Goal: Task Accomplishment & Management: Complete application form

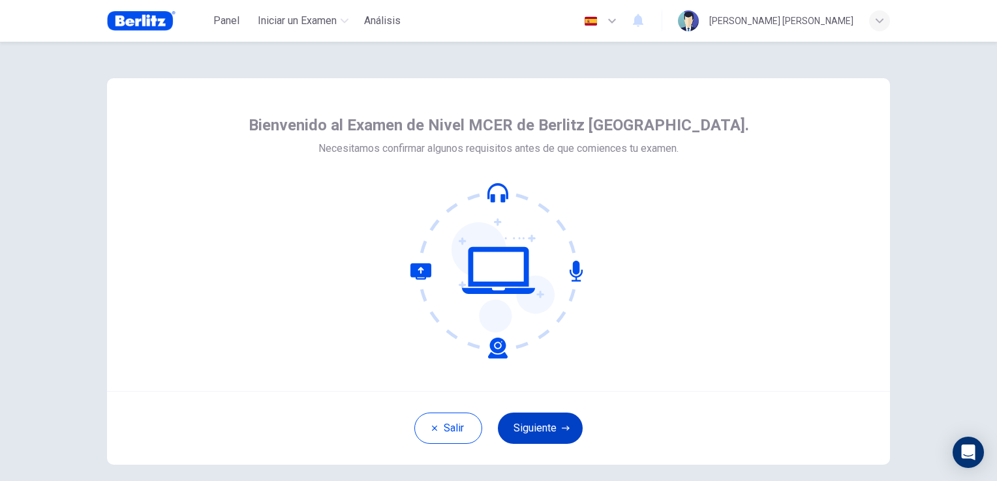
click at [564, 423] on button "Siguiente" at bounding box center [540, 428] width 85 height 31
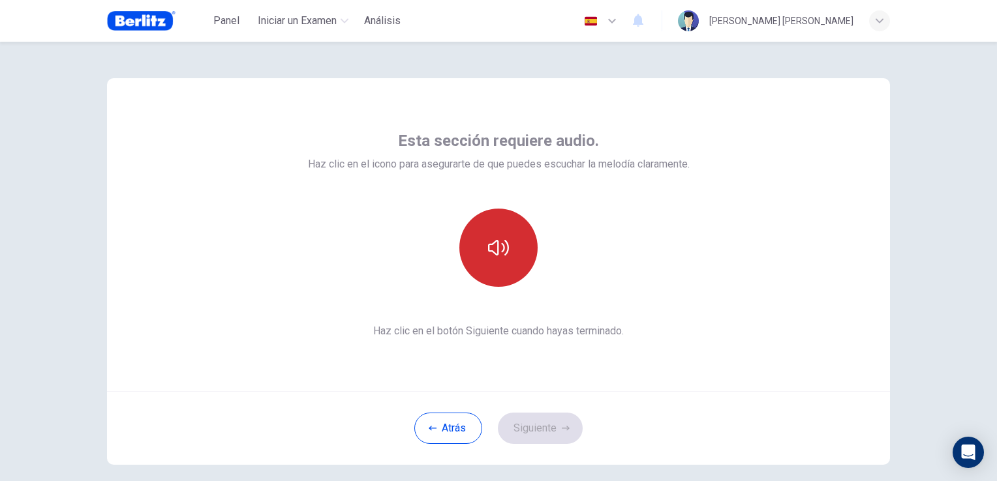
click at [509, 241] on button "button" at bounding box center [498, 248] width 78 height 78
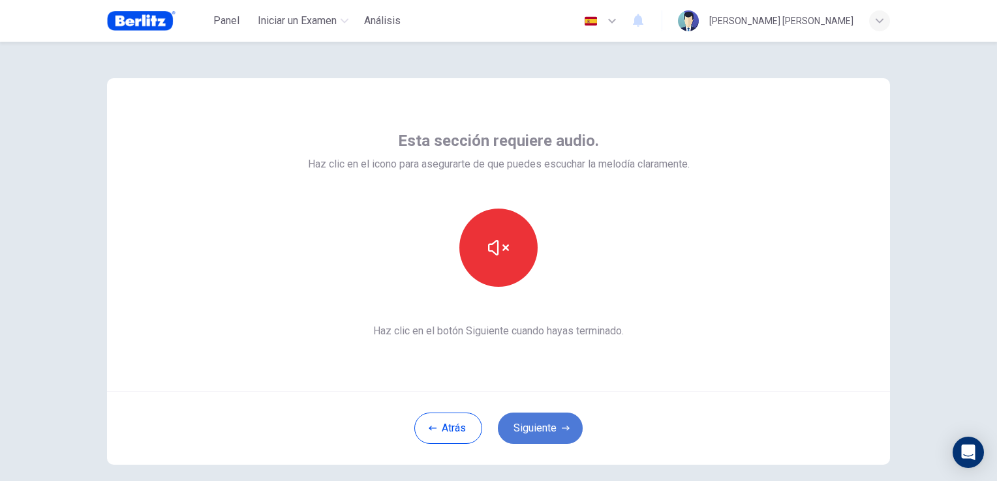
click at [554, 423] on button "Siguiente" at bounding box center [540, 428] width 85 height 31
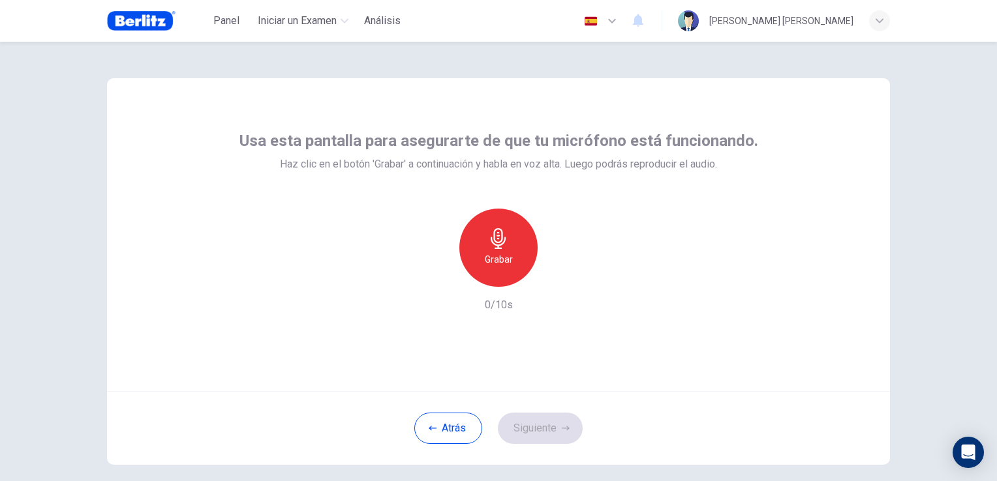
click at [491, 266] on h6 "Grabar" at bounding box center [499, 260] width 28 height 16
click at [555, 424] on button "Siguiente" at bounding box center [540, 428] width 85 height 31
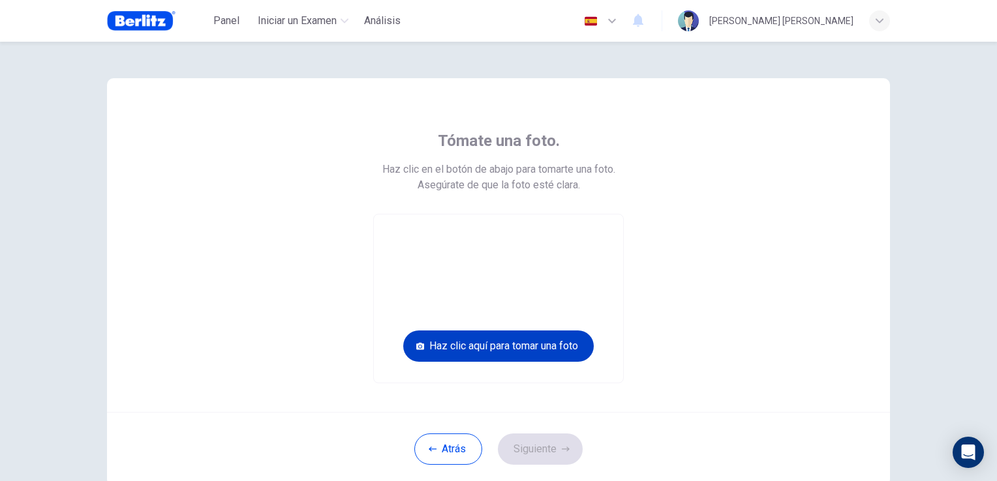
click at [540, 354] on button "Haz clic aquí para tomar una foto" at bounding box center [498, 346] width 190 height 31
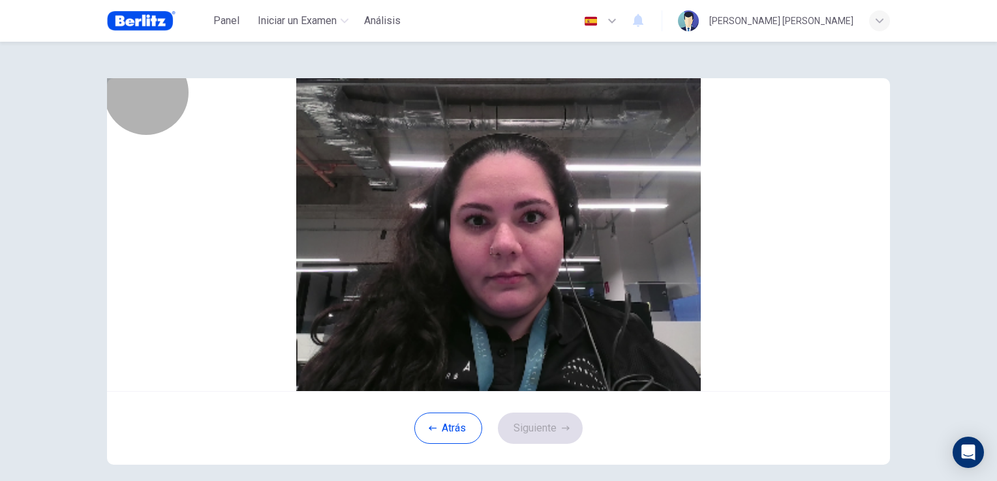
click at [534, 207] on button "Guardar" at bounding box center [517, 201] width 35 height 12
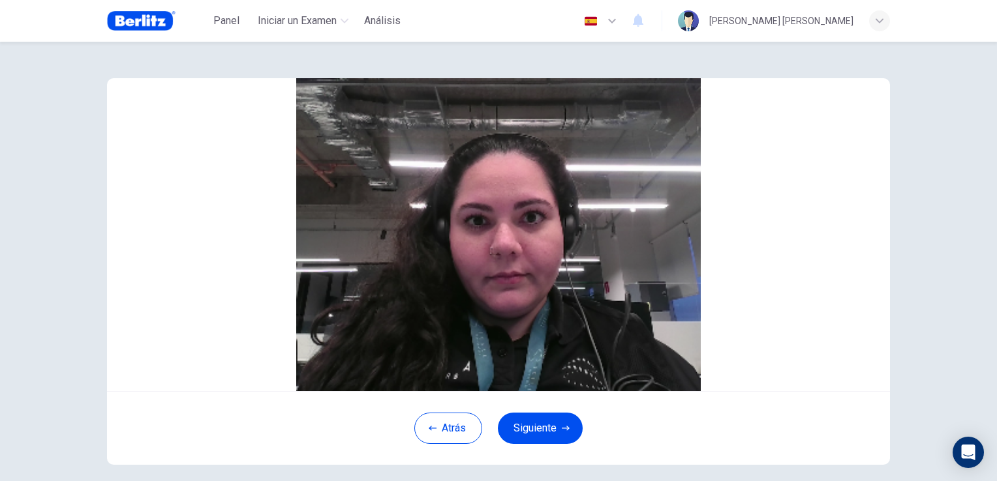
click at [534, 207] on button "Guardar" at bounding box center [517, 201] width 35 height 12
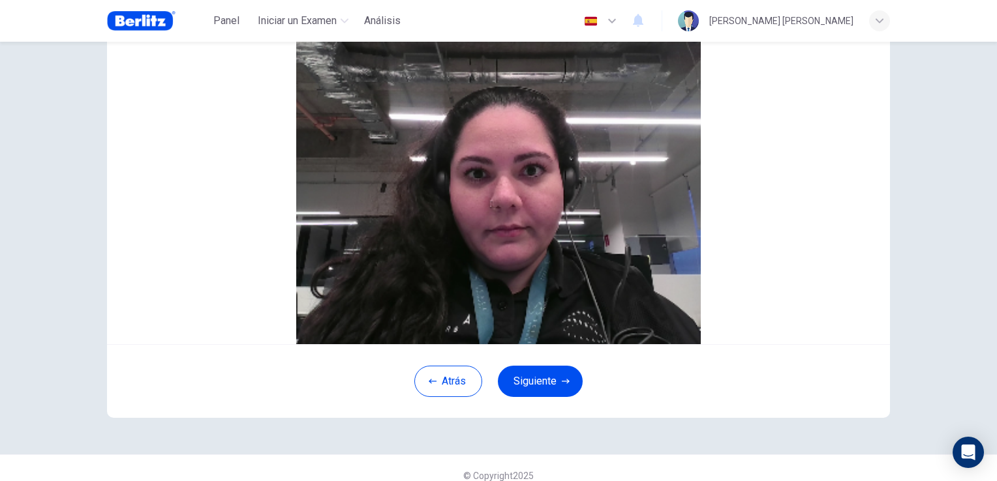
scroll to position [117, 0]
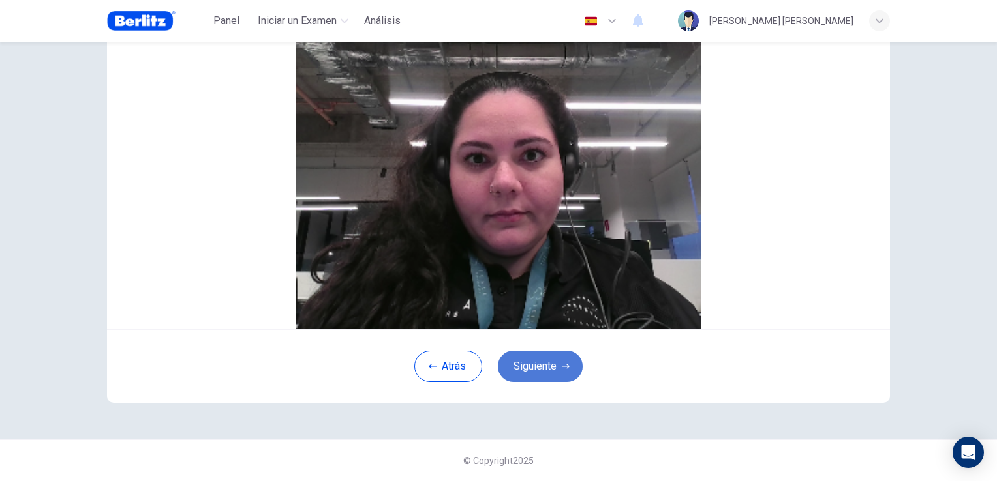
click at [556, 375] on button "Siguiente" at bounding box center [540, 366] width 85 height 31
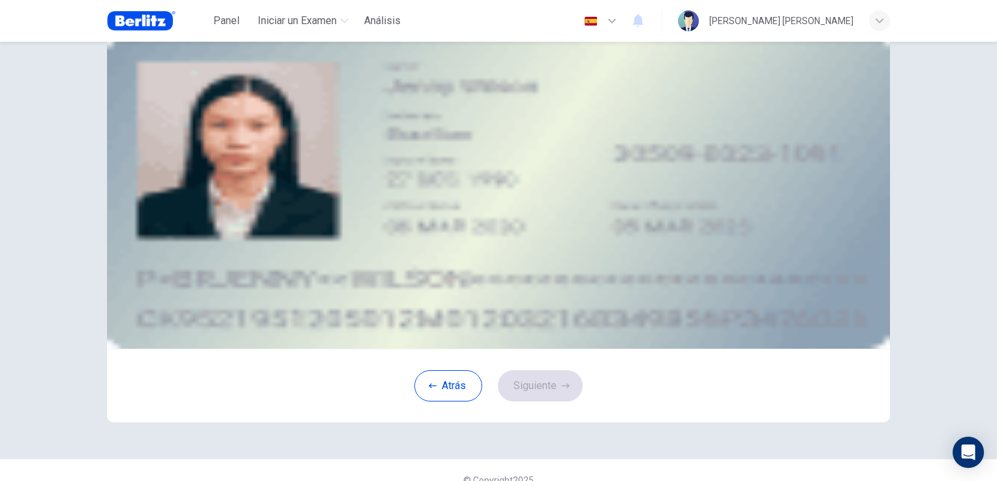
scroll to position [65, 0]
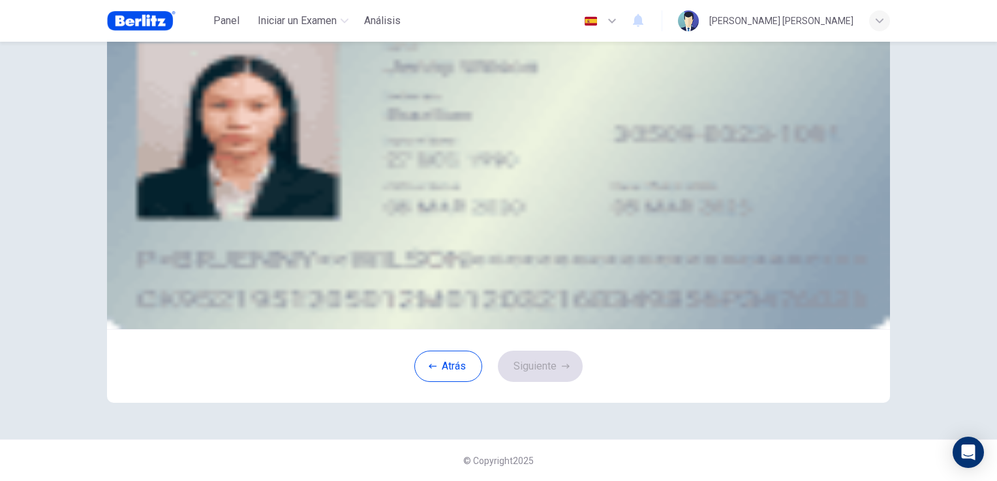
click at [423, 147] on div "Subir imagen" at bounding box center [499, 139] width 590 height 16
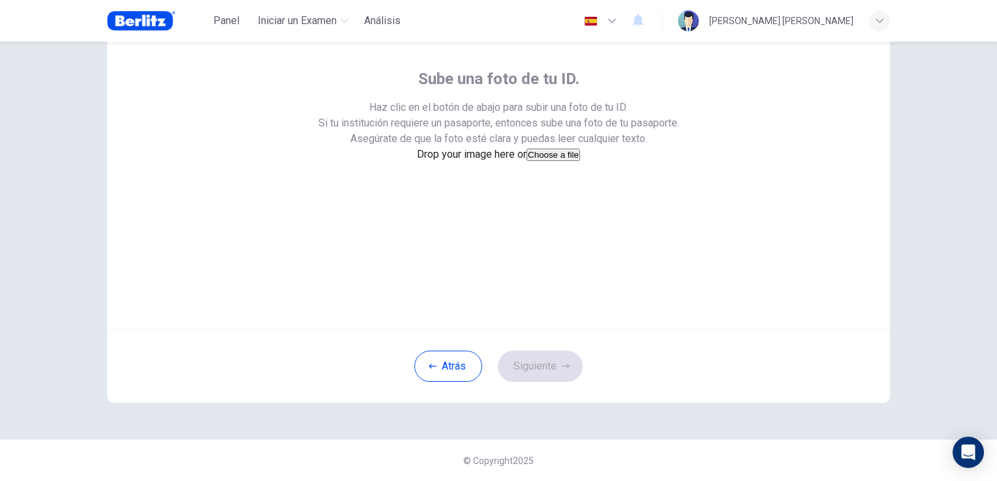
click at [526, 162] on div "Drop your image here or Choose a file" at bounding box center [498, 155] width 163 height 16
click at [442, 382] on button "Atrás" at bounding box center [448, 366] width 68 height 31
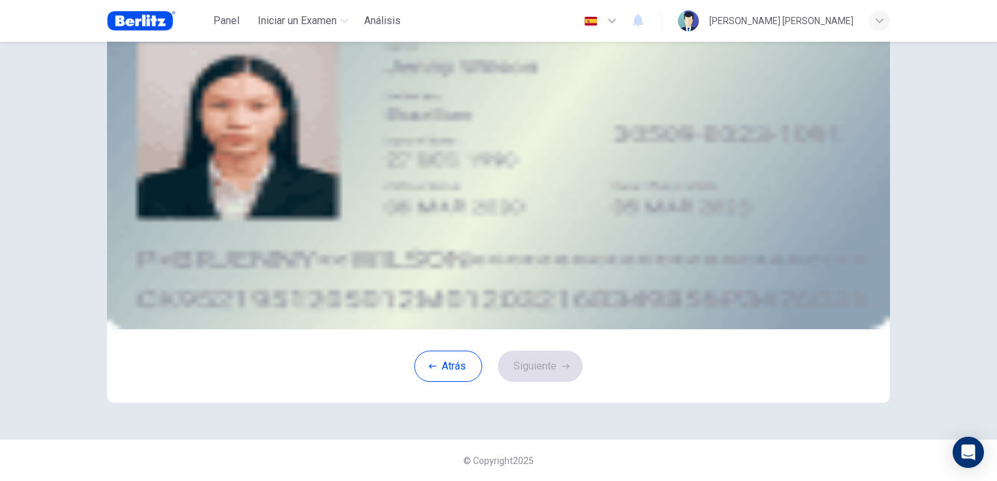
click at [265, 145] on span "Subir imagen" at bounding box center [235, 138] width 59 height 12
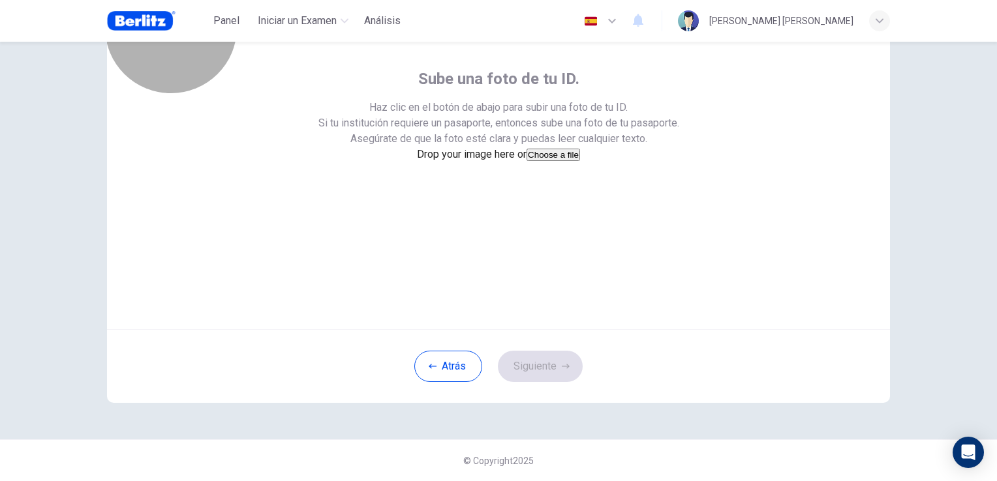
click at [526, 161] on button "Choose a file" at bounding box center [552, 155] width 53 height 12
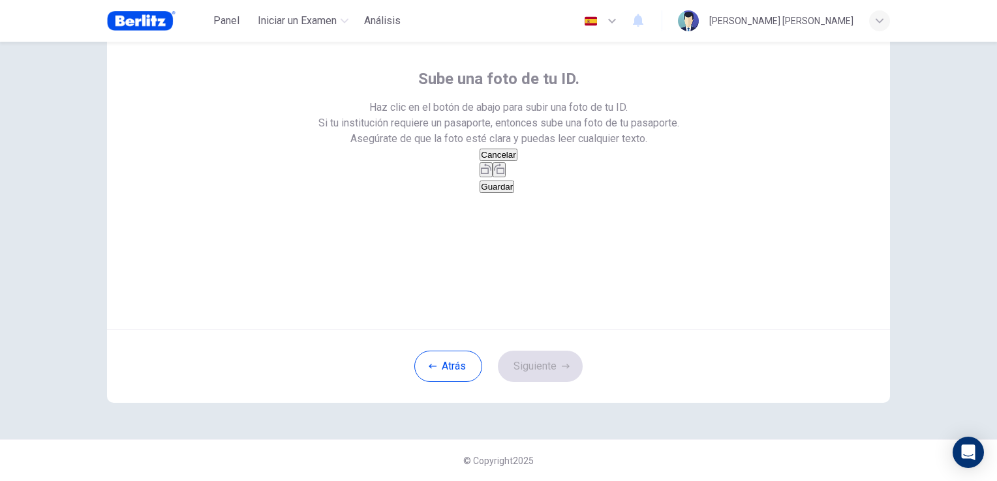
click at [514, 193] on button "Guardar" at bounding box center [496, 187] width 35 height 12
click at [571, 382] on button "Siguiente" at bounding box center [540, 366] width 85 height 31
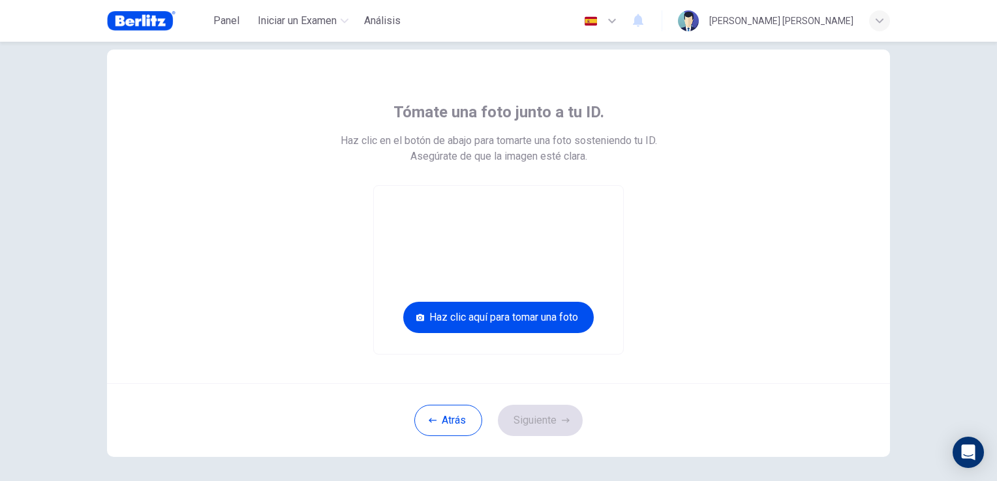
scroll to position [0, 0]
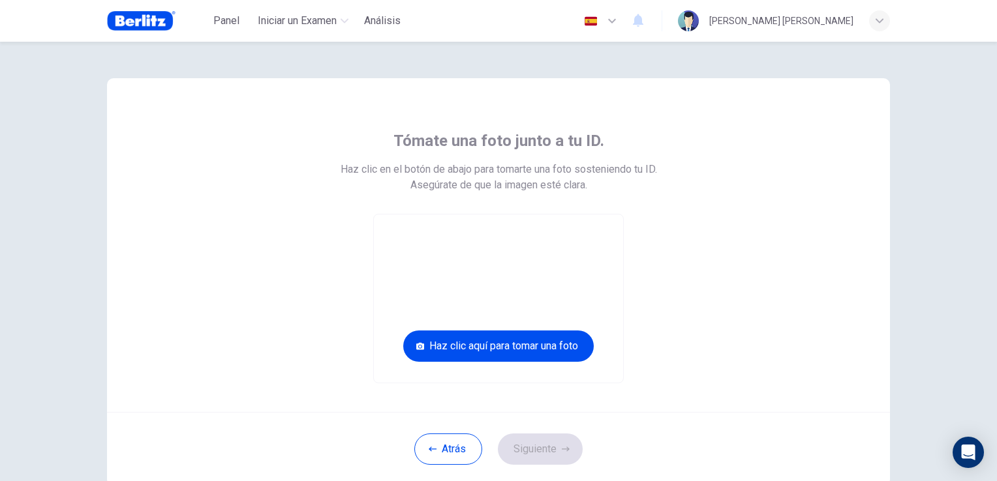
click at [744, 468] on div "Atrás Siguiente" at bounding box center [498, 449] width 783 height 74
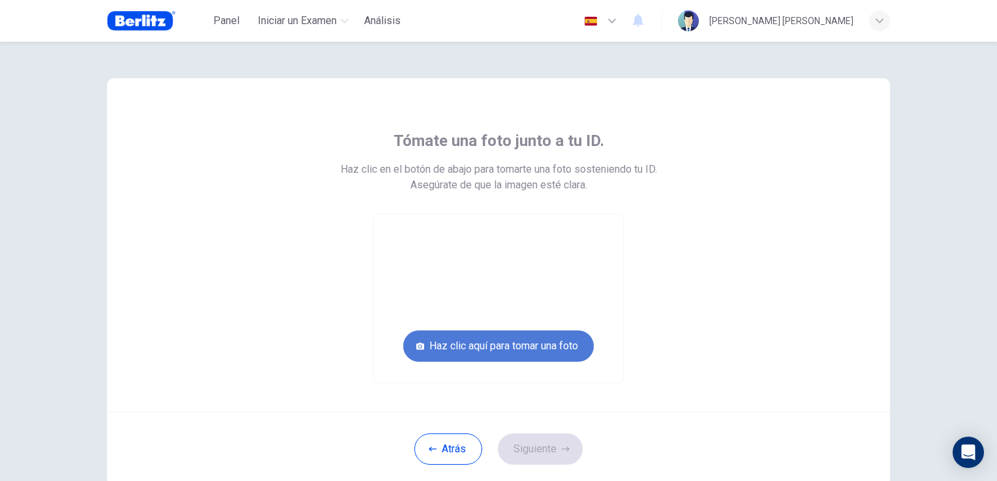
click at [558, 348] on button "Haz clic aquí para tomar una foto" at bounding box center [498, 346] width 190 height 31
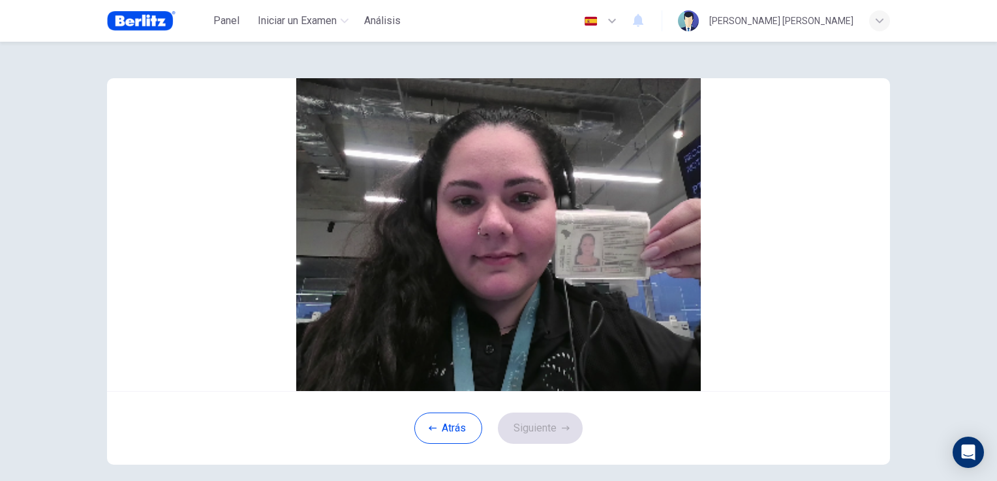
scroll to position [117, 0]
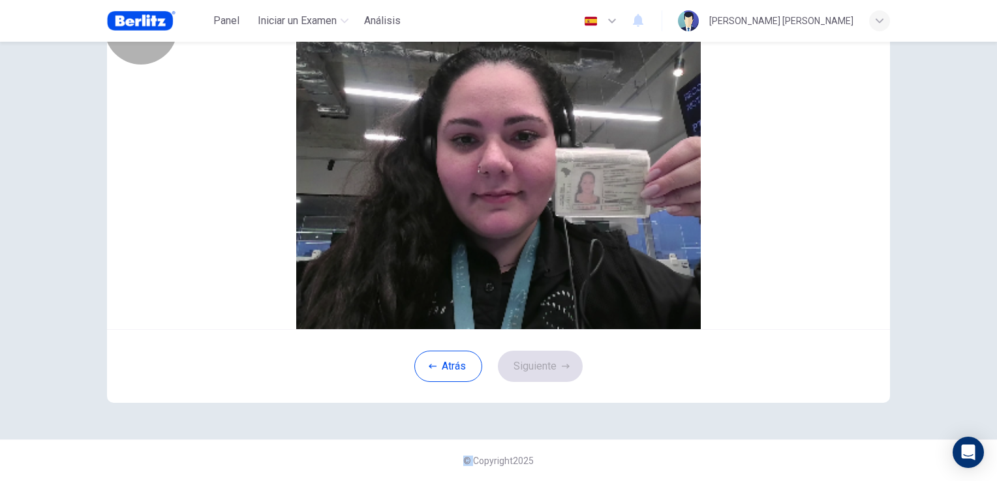
click at [534, 145] on button "Guardar" at bounding box center [517, 139] width 35 height 12
click at [552, 361] on button "Siguiente" at bounding box center [540, 366] width 85 height 31
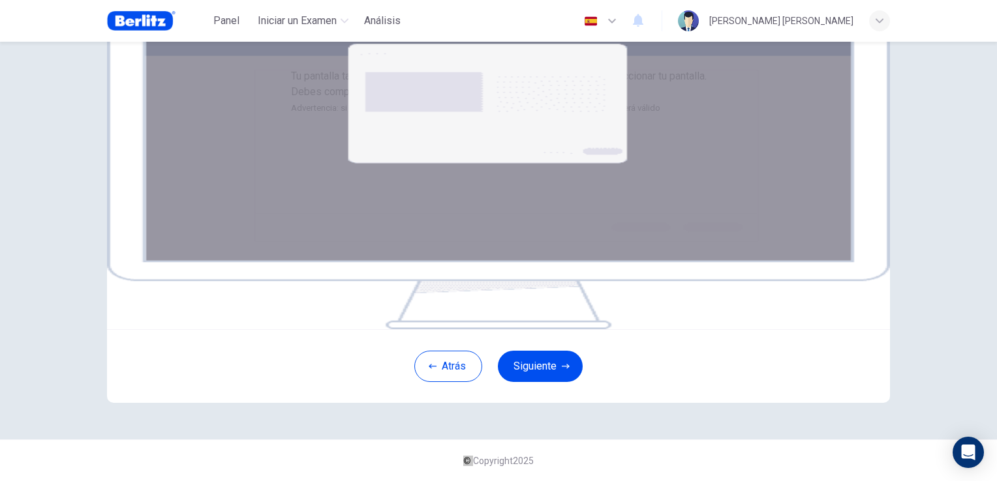
scroll to position [127, 0]
click at [547, 382] on button "Siguiente" at bounding box center [540, 366] width 85 height 31
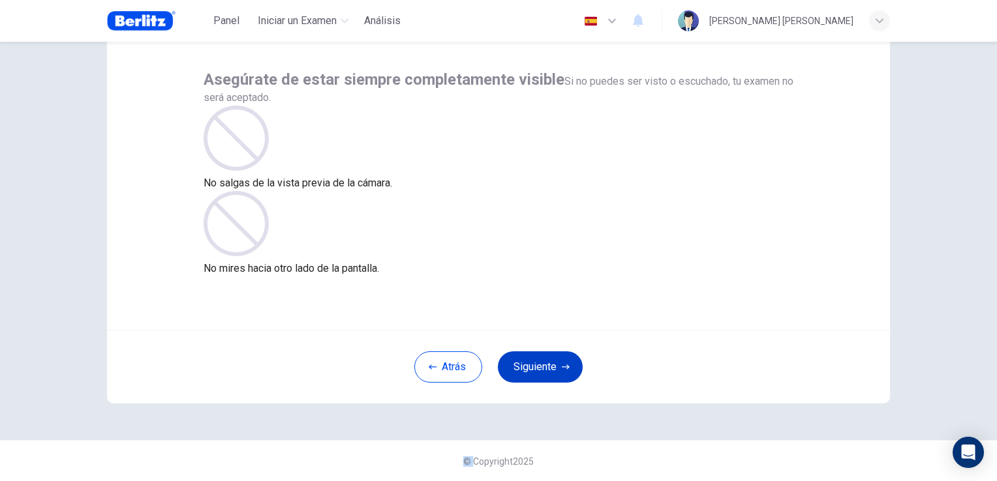
click at [554, 378] on button "Siguiente" at bounding box center [540, 367] width 85 height 31
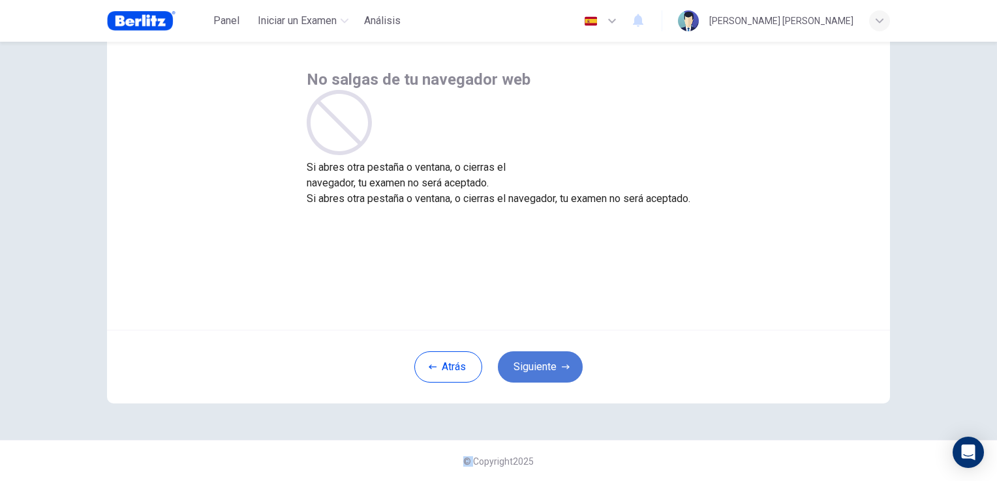
click at [562, 380] on button "Siguiente" at bounding box center [540, 367] width 85 height 31
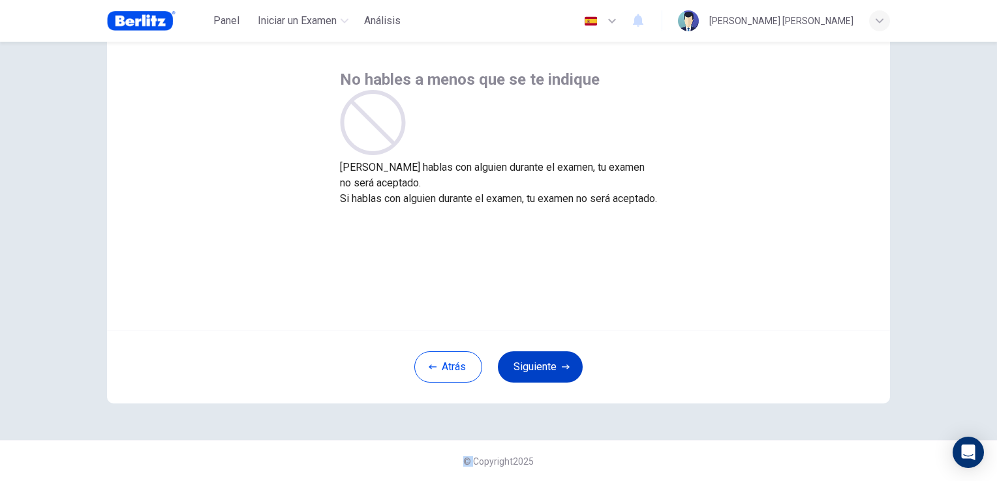
click at [562, 369] on icon "button" at bounding box center [566, 367] width 8 height 8
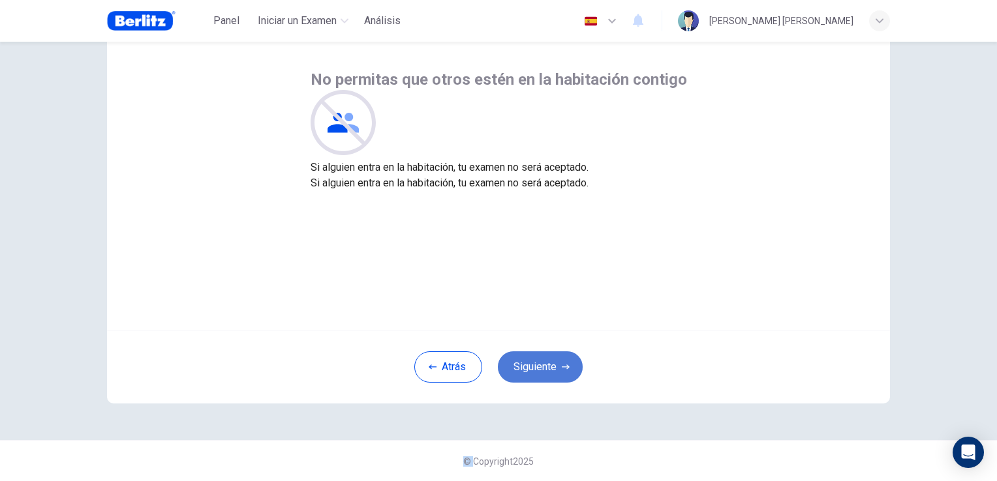
click at [562, 366] on icon "button" at bounding box center [566, 367] width 8 height 8
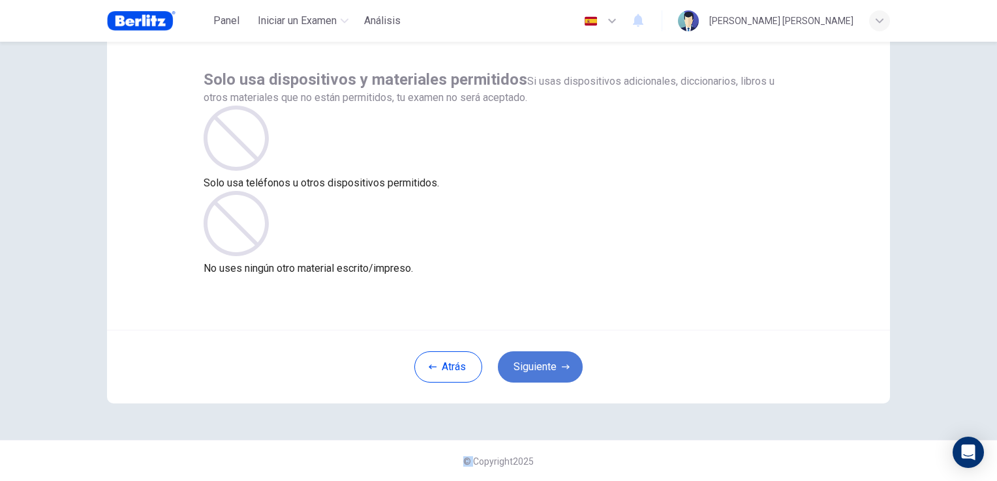
click at [562, 366] on icon "button" at bounding box center [566, 367] width 8 height 8
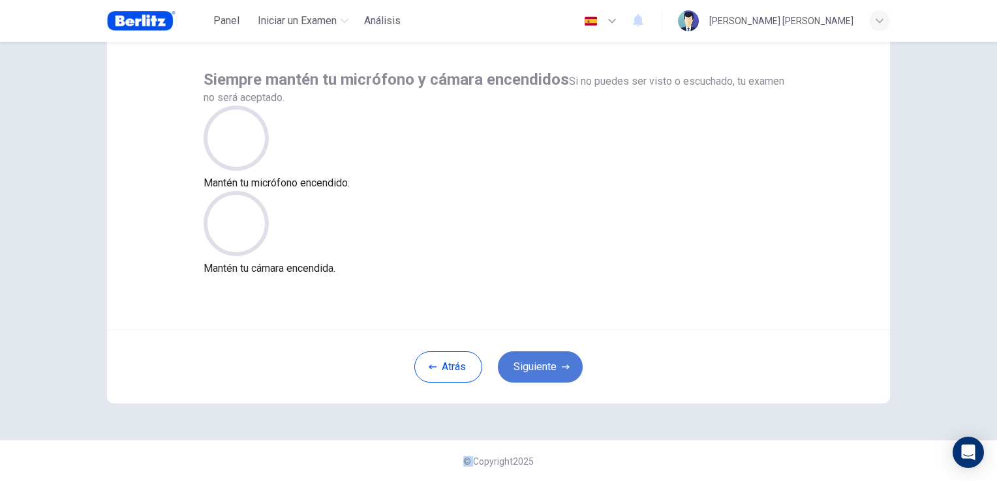
click at [562, 366] on icon "button" at bounding box center [566, 367] width 8 height 8
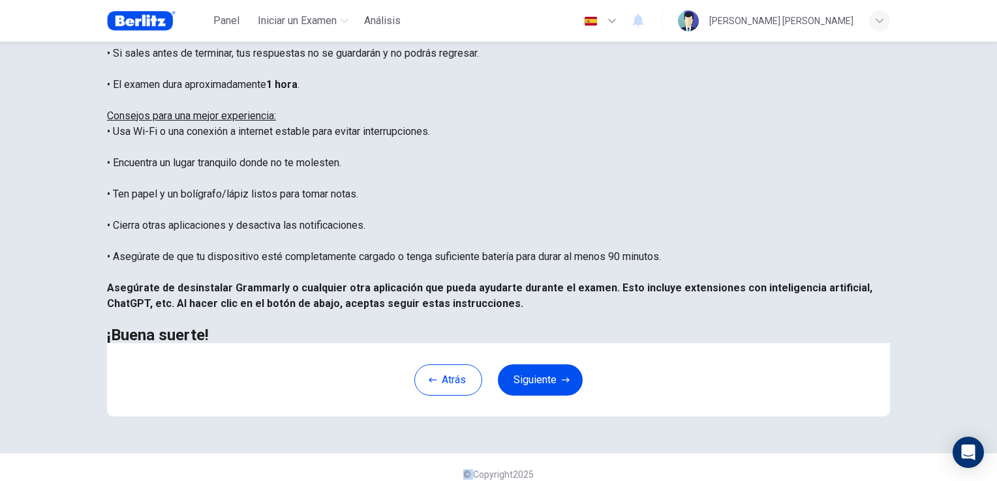
scroll to position [192, 0]
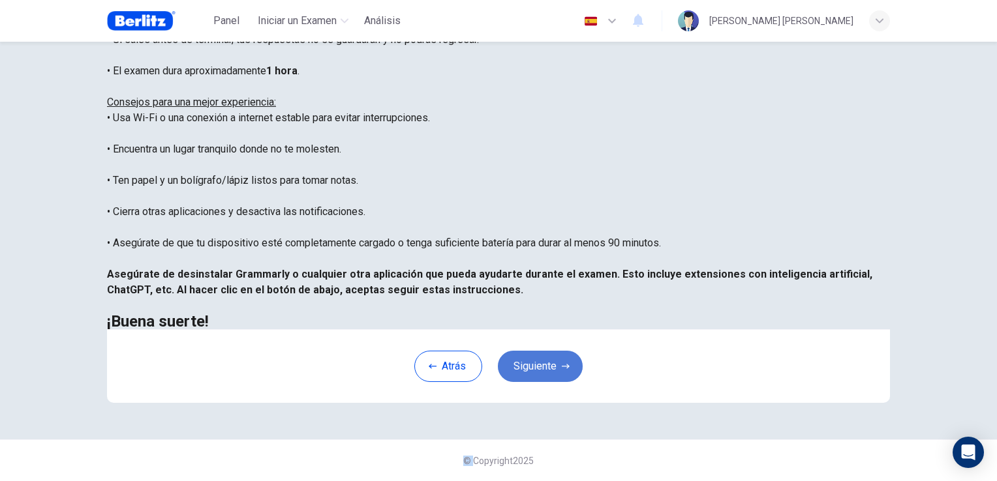
click at [566, 382] on button "Siguiente" at bounding box center [540, 366] width 85 height 31
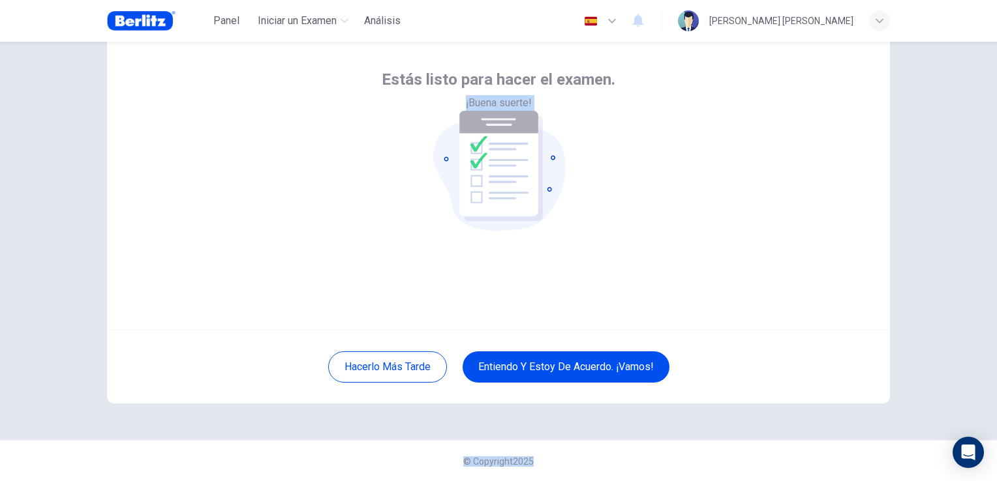
click at [926, 271] on div "Estás listo para hacer el examen. ¡Buena suerte! Hacerlo más tarde Entiendo y e…" at bounding box center [498, 262] width 997 height 440
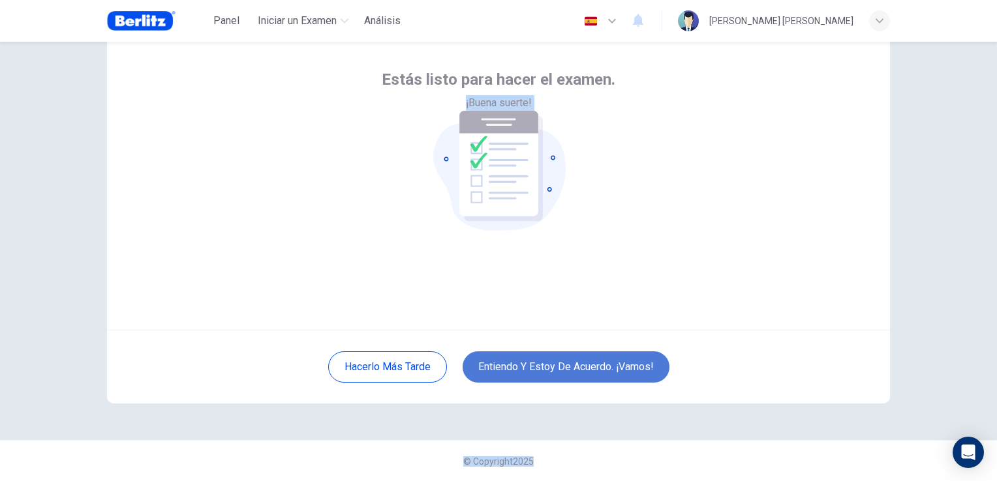
click at [571, 373] on button "Entiendo y estoy de acuerdo. ¡Vamos!" at bounding box center [565, 367] width 207 height 31
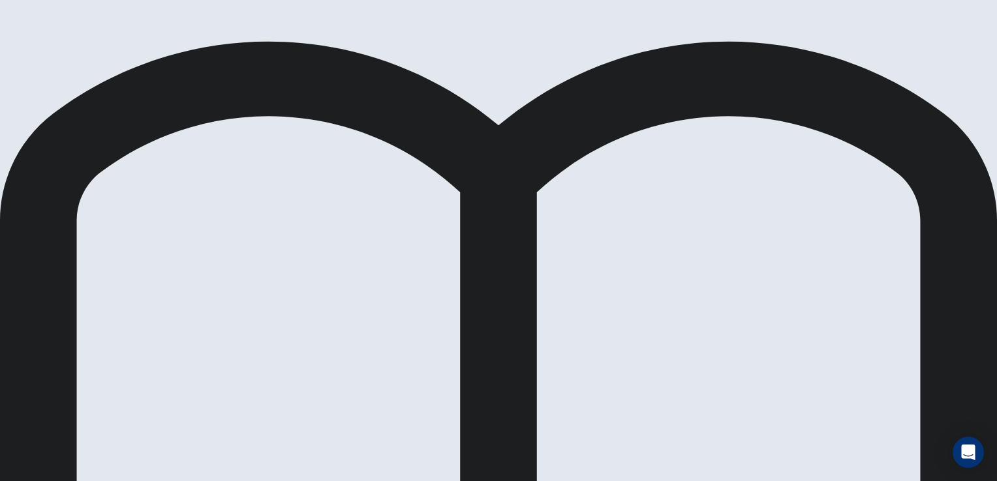
drag, startPoint x: 242, startPoint y: 291, endPoint x: 445, endPoint y: 287, distance: 202.9
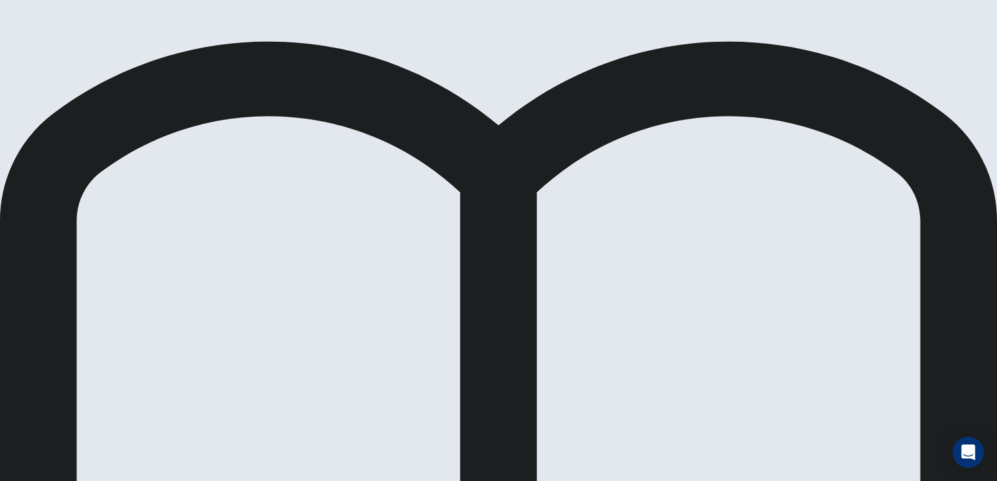
scroll to position [227, 0]
drag, startPoint x: 232, startPoint y: 269, endPoint x: 560, endPoint y: 319, distance: 331.3
drag, startPoint x: 219, startPoint y: 397, endPoint x: 459, endPoint y: 385, distance: 240.3
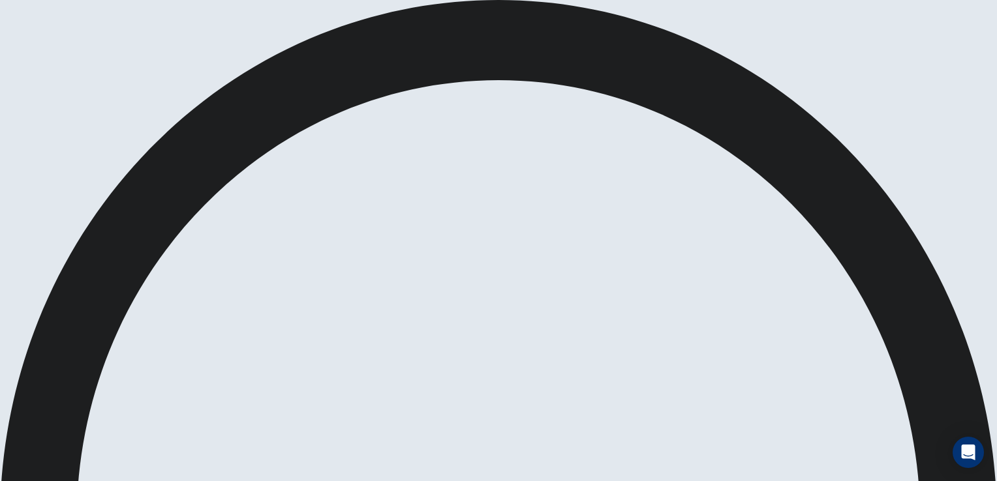
scroll to position [0, 0]
drag, startPoint x: 342, startPoint y: 160, endPoint x: 373, endPoint y: 160, distance: 31.3
drag, startPoint x: 373, startPoint y: 160, endPoint x: 357, endPoint y: 161, distance: 16.3
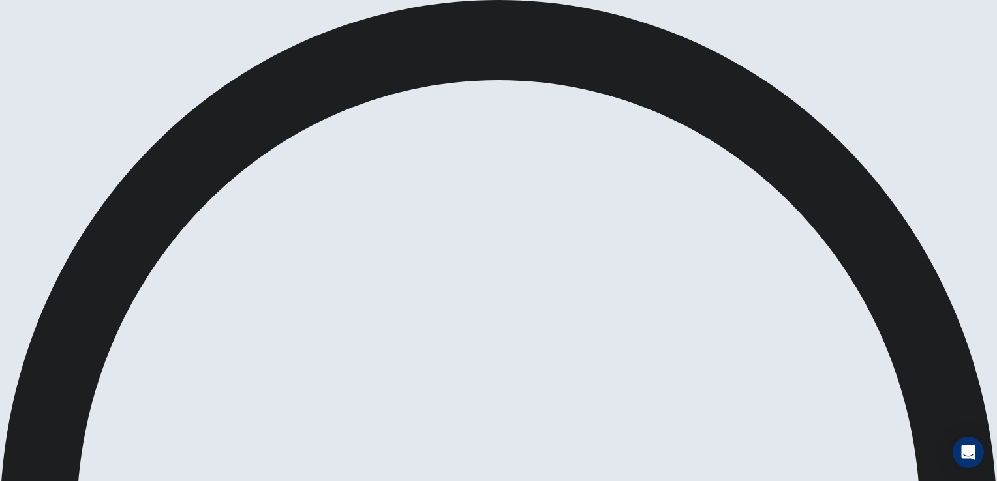
scroll to position [130, 0]
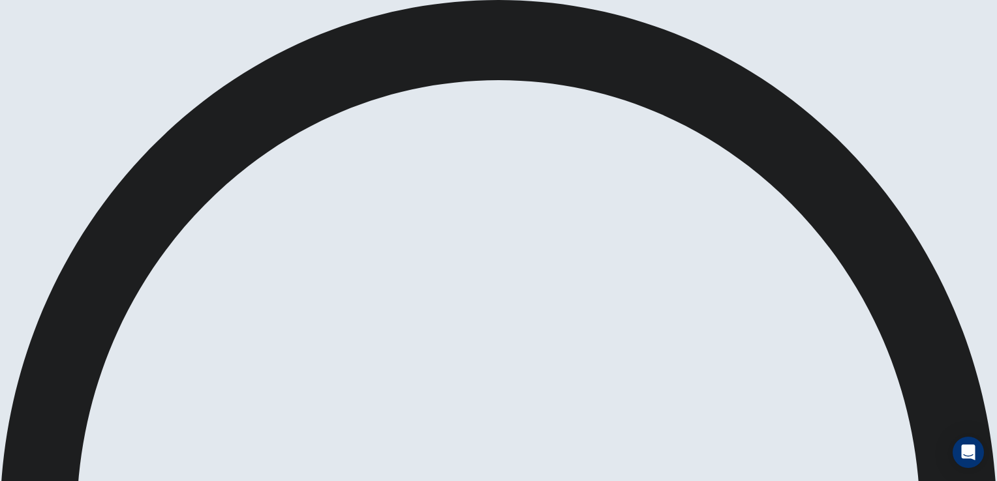
scroll to position [6, 0]
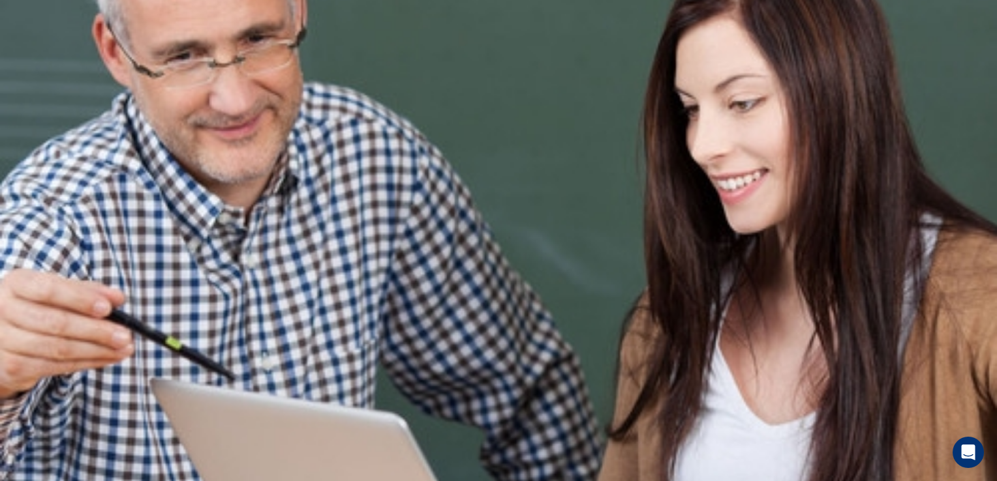
scroll to position [0, 0]
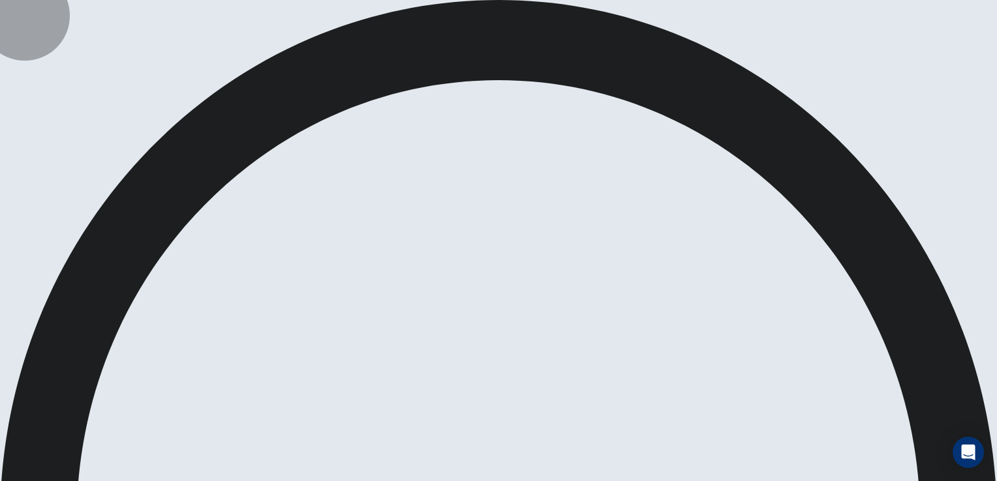
drag, startPoint x: 647, startPoint y: 23, endPoint x: 657, endPoint y: 21, distance: 10.8
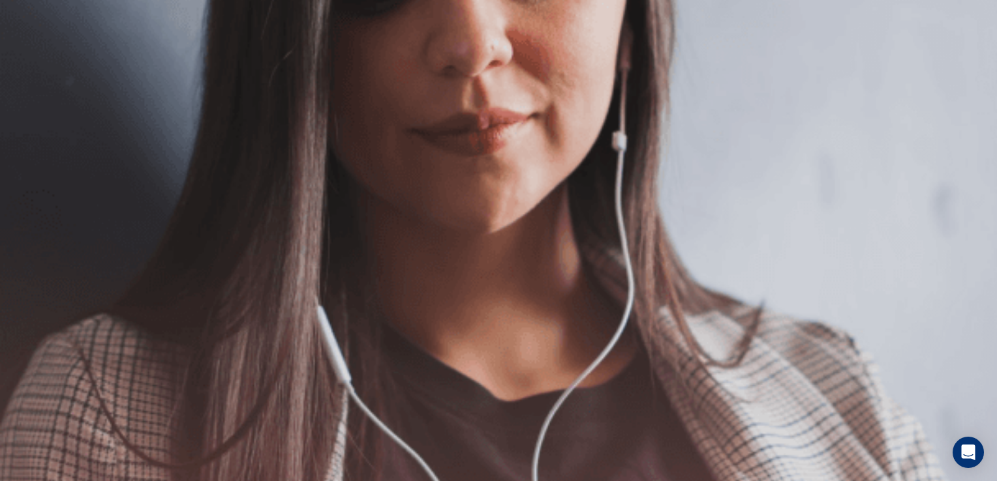
scroll to position [0, 0]
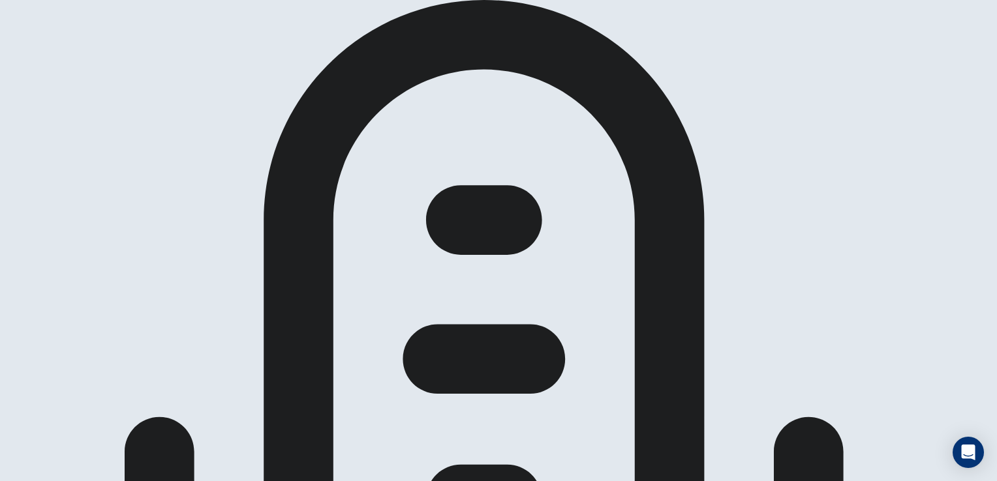
scroll to position [65, 0]
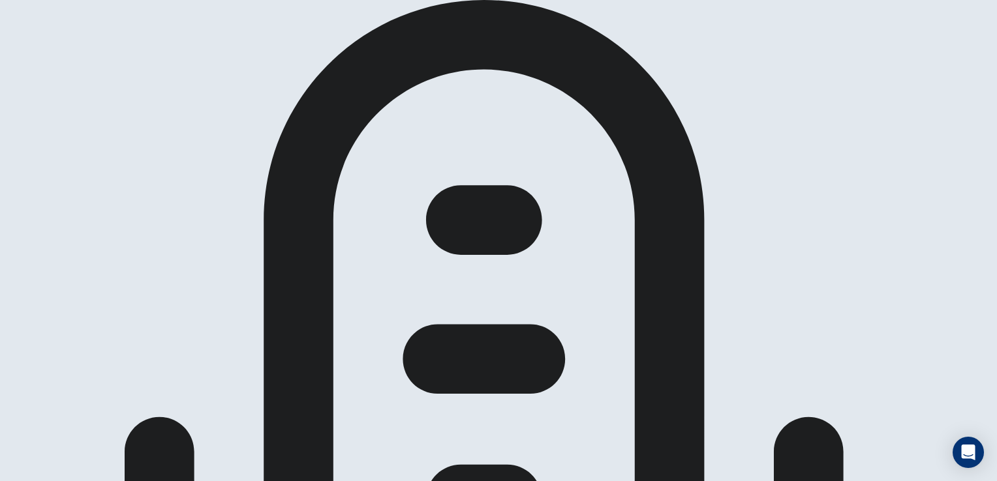
scroll to position [0, 0]
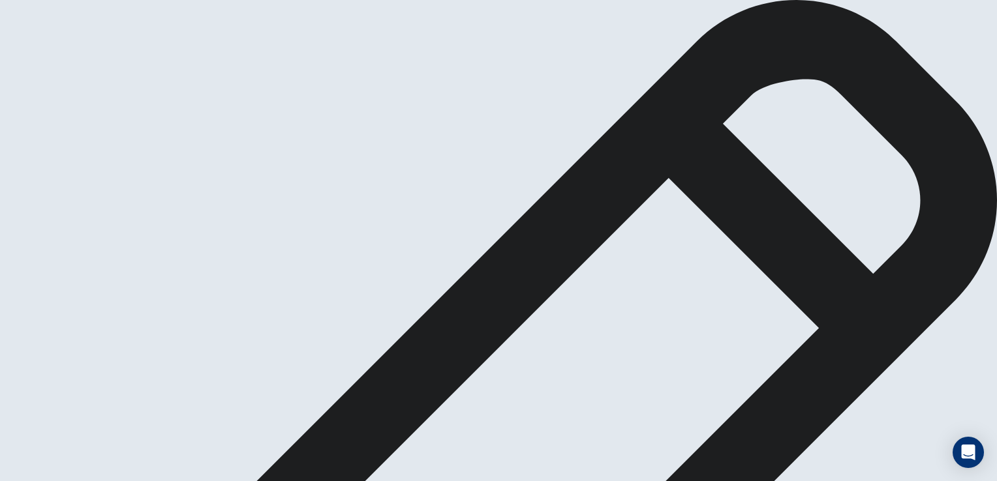
type textarea "*"
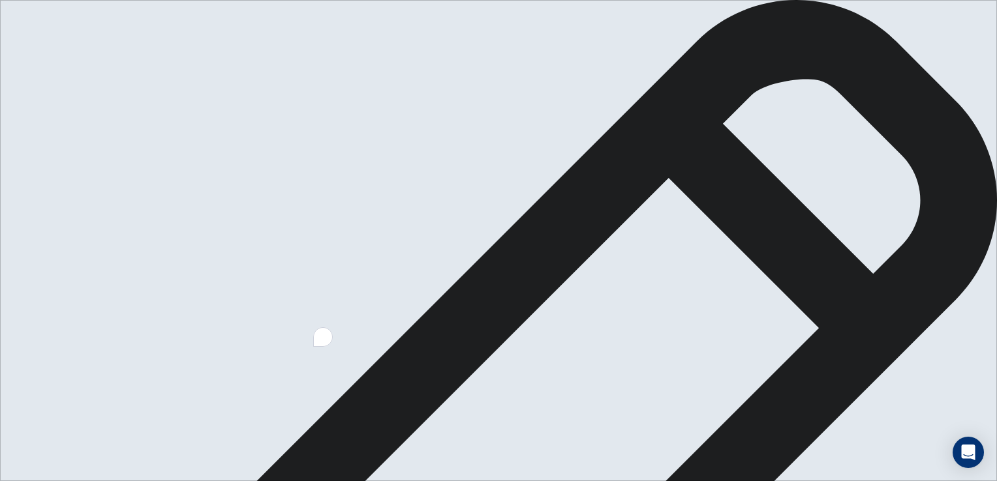
type textarea "*"
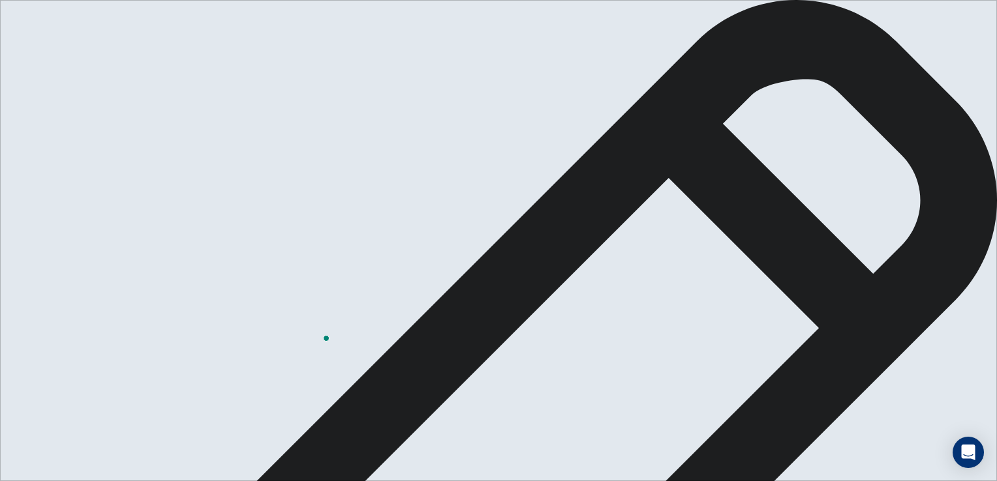
drag, startPoint x: 631, startPoint y: 129, endPoint x: 534, endPoint y: 129, distance: 96.5
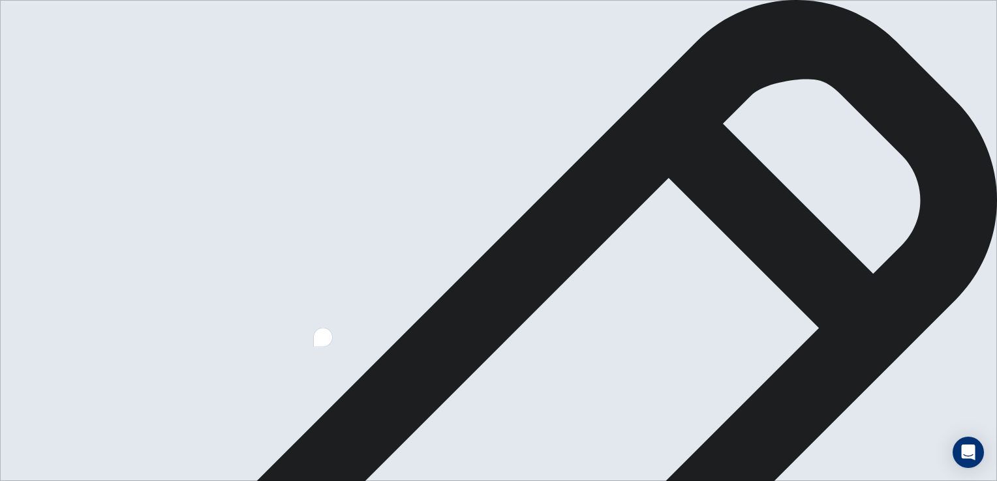
click at [835, 455] on icon "Open Grammarly. 0 Suggestions." at bounding box center [839, 451] width 14 height 14
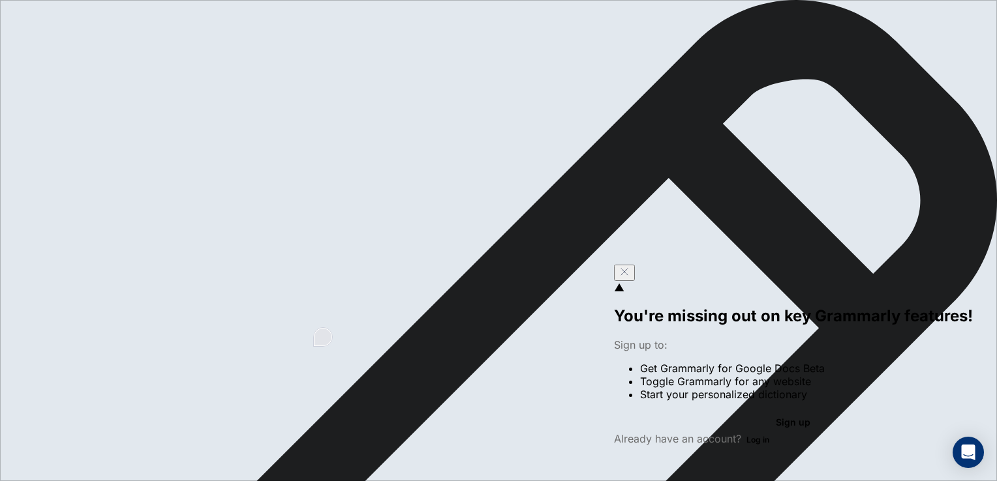
click at [629, 277] on icon "Close" at bounding box center [624, 272] width 10 height 10
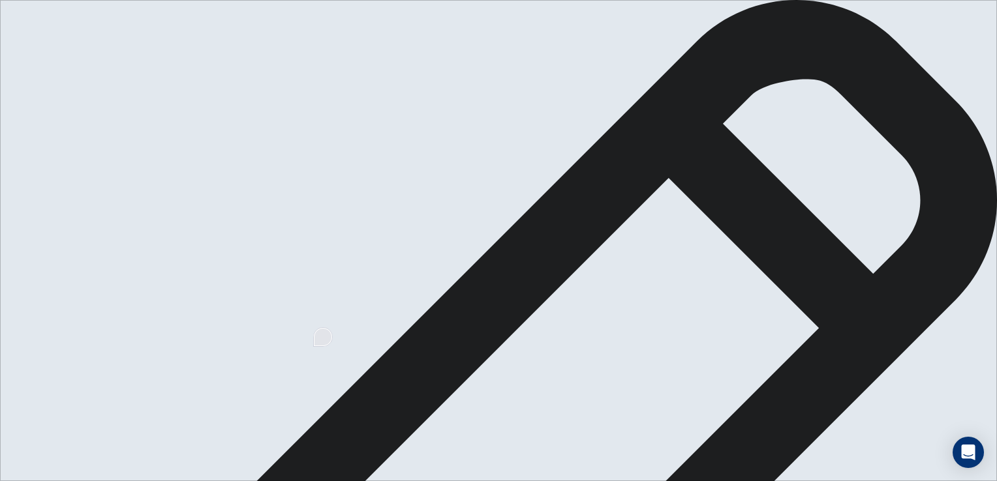
click at [0, 0] on lt-span "**********" at bounding box center [0, 0] width 0 height 0
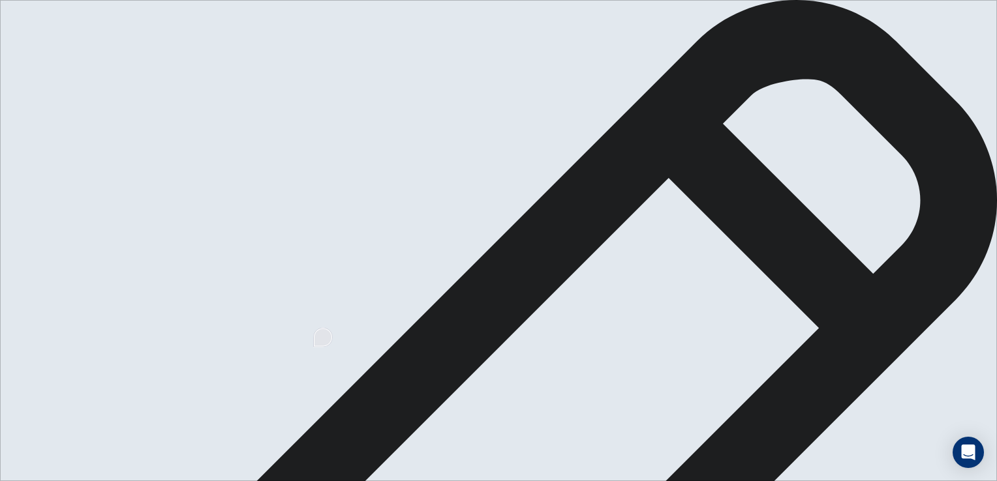
click at [0, 0] on lt-span "**********" at bounding box center [0, 0] width 0 height 0
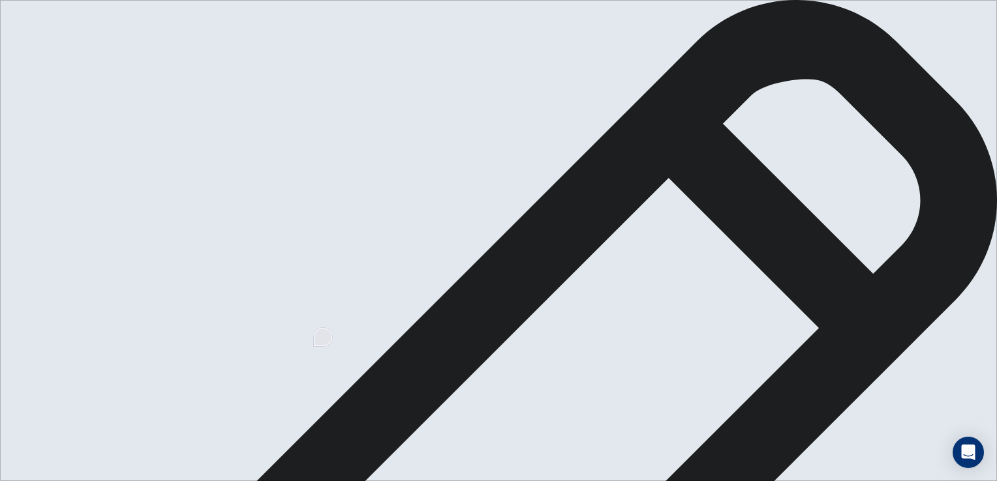
drag, startPoint x: 554, startPoint y: 145, endPoint x: 528, endPoint y: 145, distance: 25.4
drag, startPoint x: 610, startPoint y: 132, endPoint x: 574, endPoint y: 131, distance: 35.9
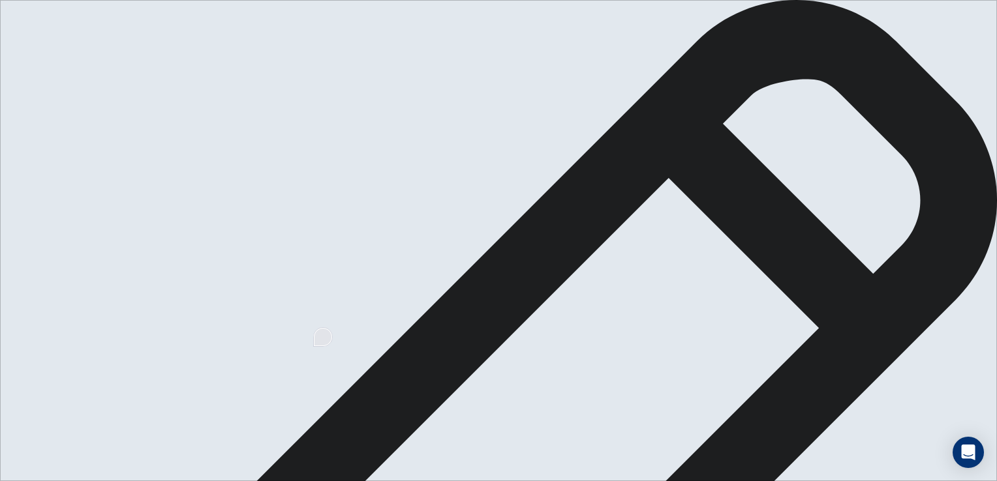
drag, startPoint x: 807, startPoint y: 171, endPoint x: 789, endPoint y: 174, distance: 18.4
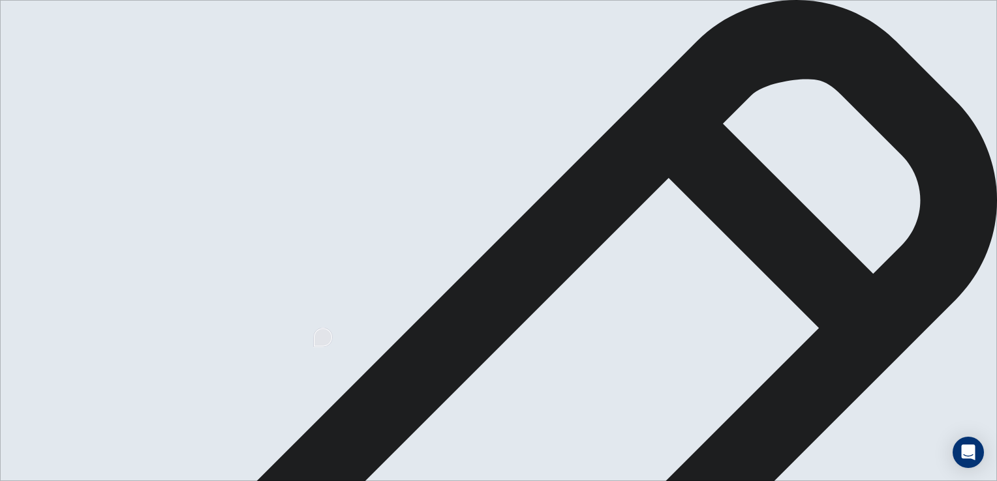
click at [0, 0] on lt-span "******* * ****" at bounding box center [0, 0] width 0 height 0
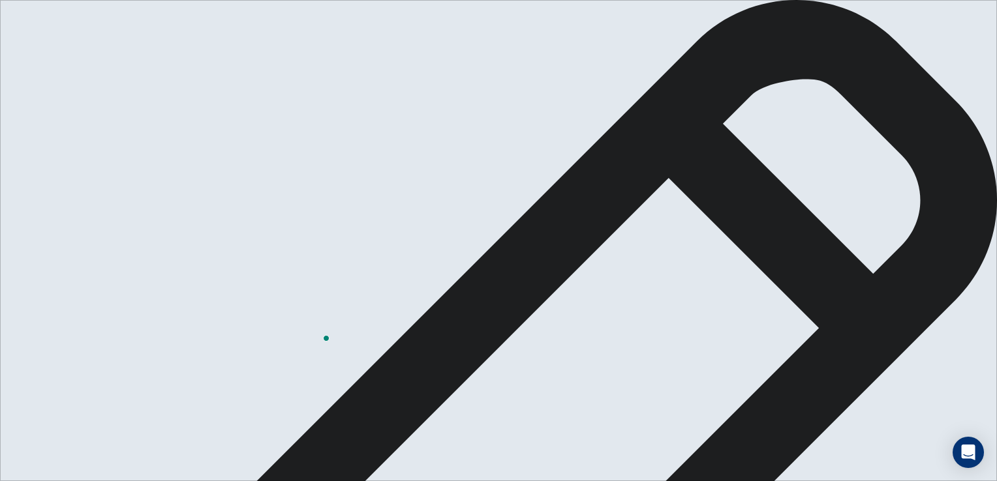
drag, startPoint x: 785, startPoint y: 262, endPoint x: 720, endPoint y: 269, distance: 65.6
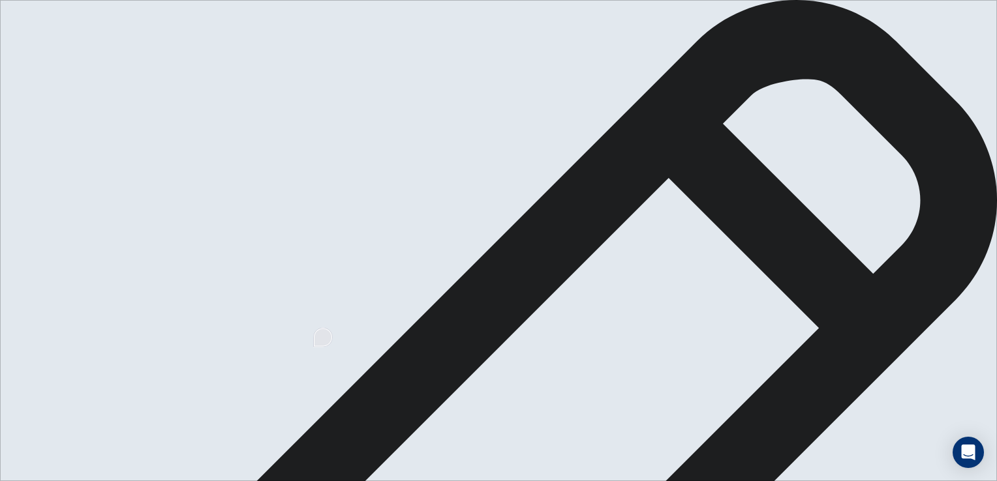
type textarea "**********"
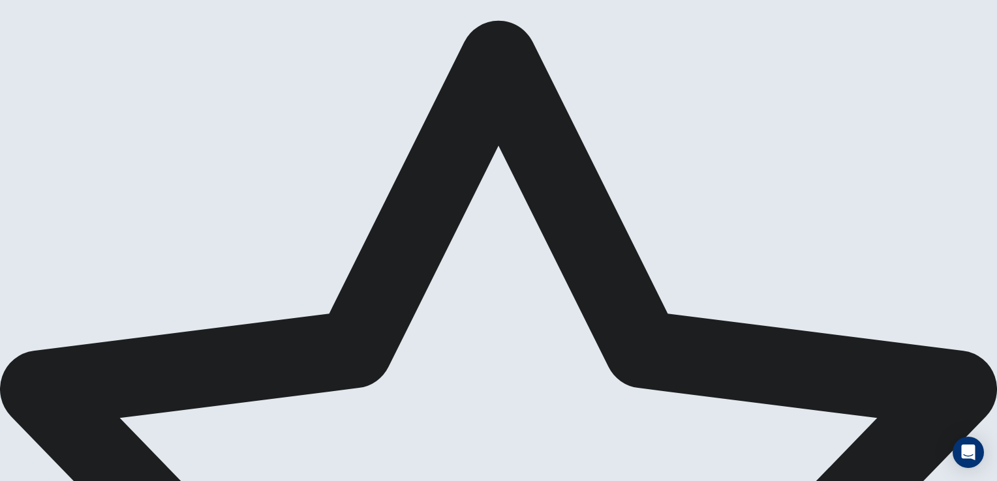
scroll to position [0, 0]
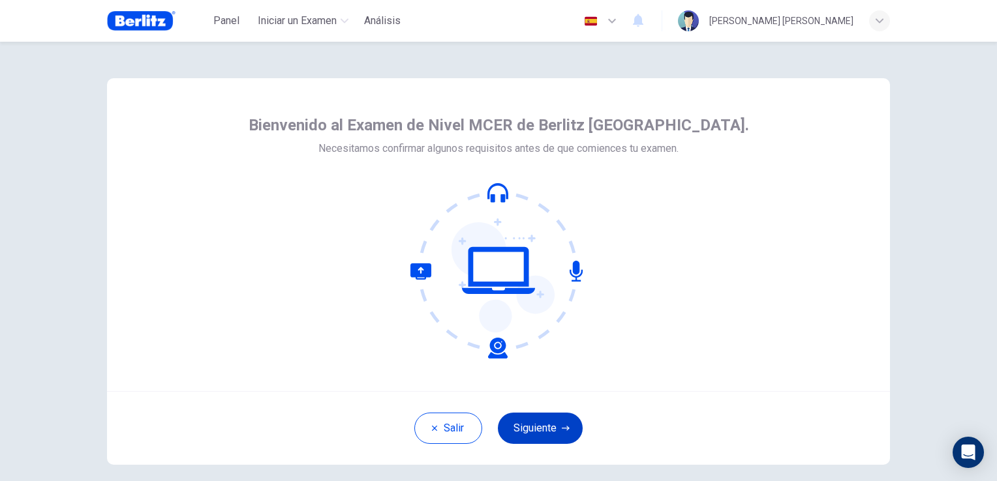
click at [548, 430] on button "Siguiente" at bounding box center [540, 428] width 85 height 31
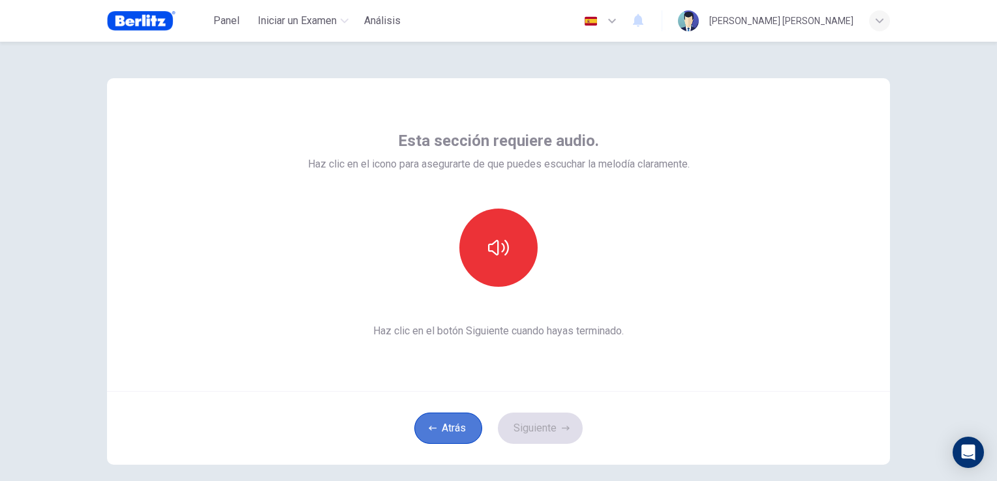
click at [441, 432] on button "Atrás" at bounding box center [448, 428] width 68 height 31
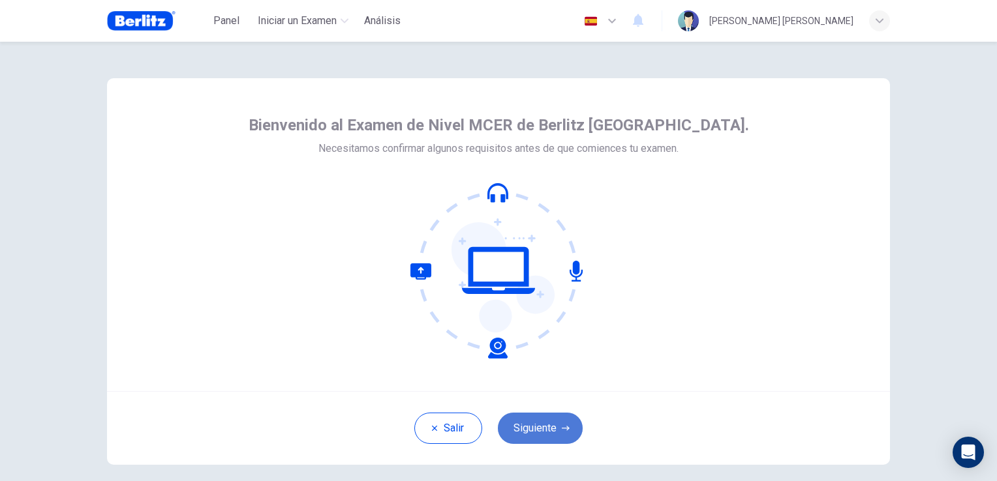
click at [523, 427] on button "Siguiente" at bounding box center [540, 428] width 85 height 31
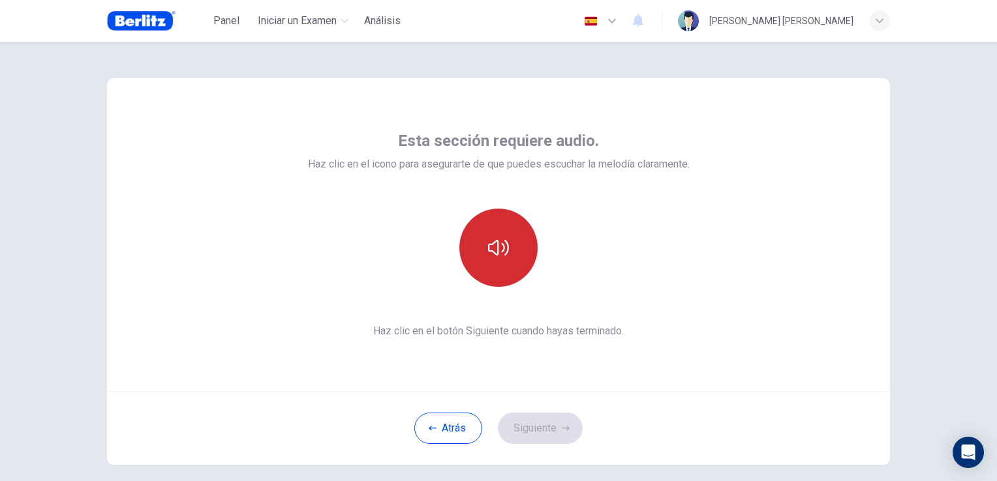
click at [506, 275] on button "button" at bounding box center [498, 248] width 78 height 78
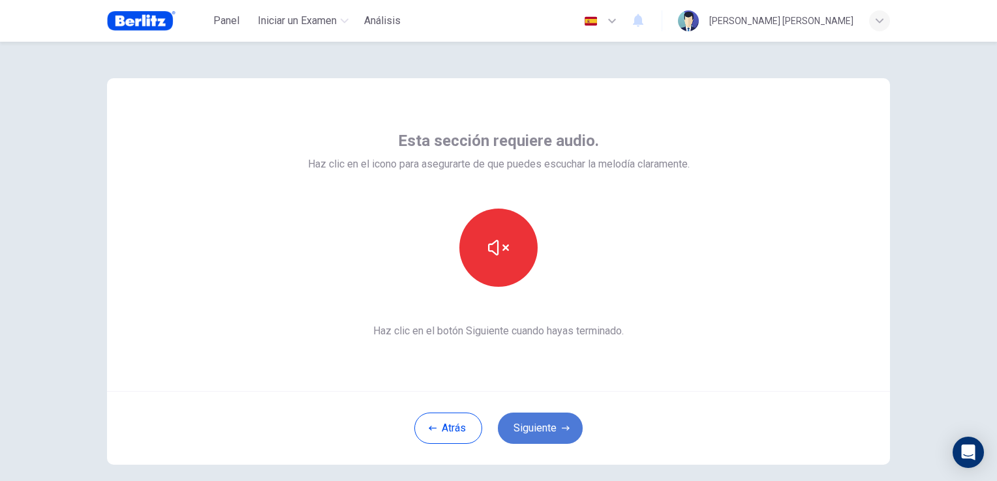
click at [567, 422] on button "Siguiente" at bounding box center [540, 428] width 85 height 31
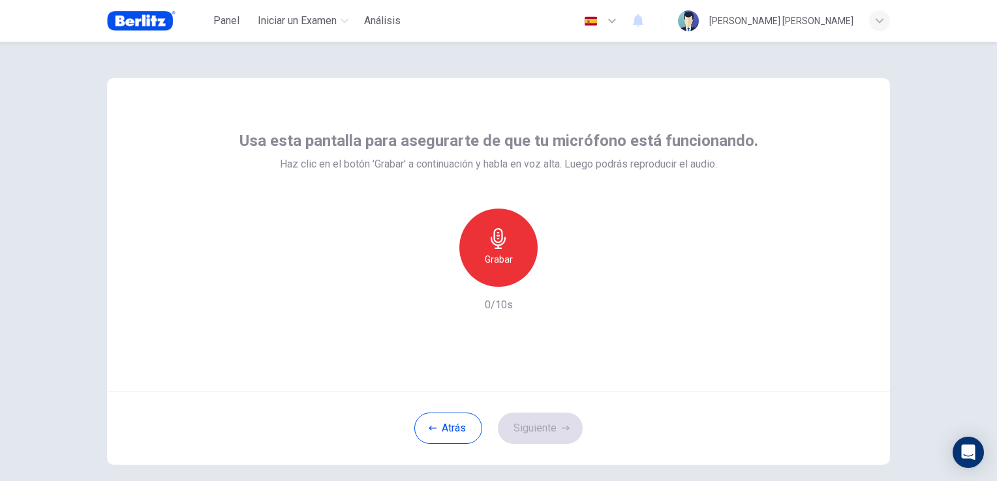
click at [515, 264] on div "Grabar" at bounding box center [498, 248] width 78 height 78
click at [506, 265] on h6 "Detener" at bounding box center [498, 260] width 33 height 16
click at [537, 421] on button "Siguiente" at bounding box center [540, 428] width 85 height 31
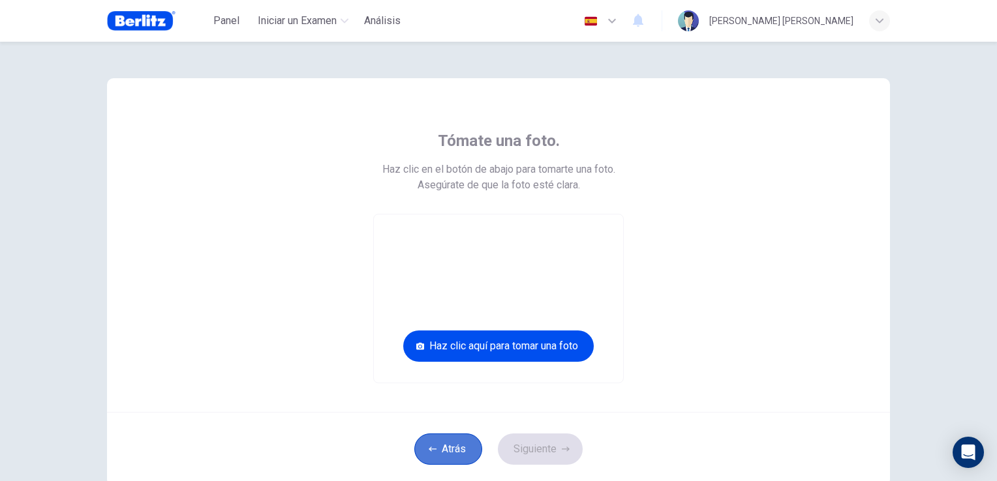
click at [446, 457] on button "Atrás" at bounding box center [448, 449] width 68 height 31
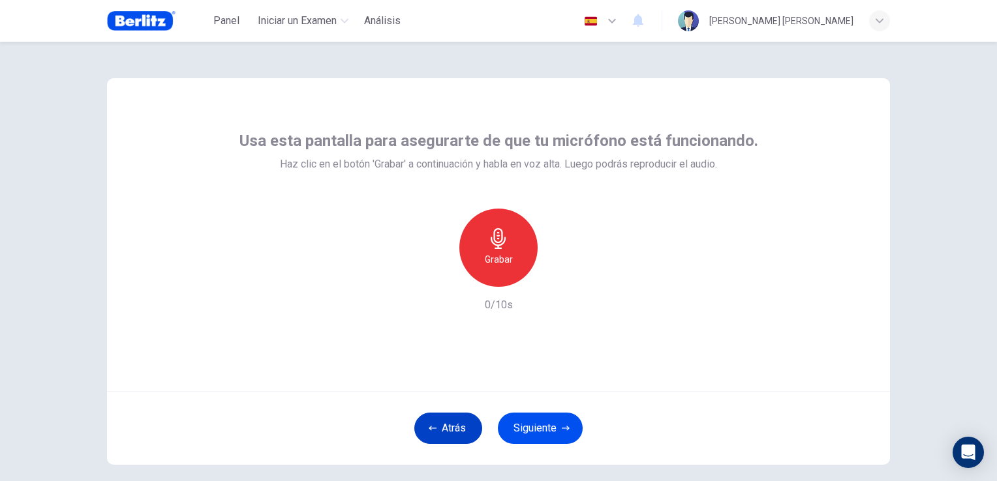
click at [450, 424] on button "Atrás" at bounding box center [448, 428] width 68 height 31
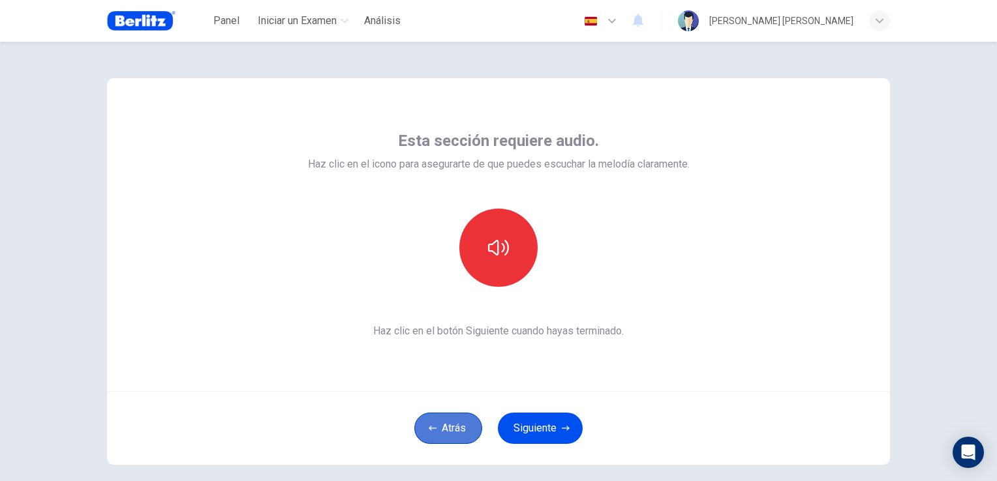
click at [449, 434] on button "Atrás" at bounding box center [448, 428] width 68 height 31
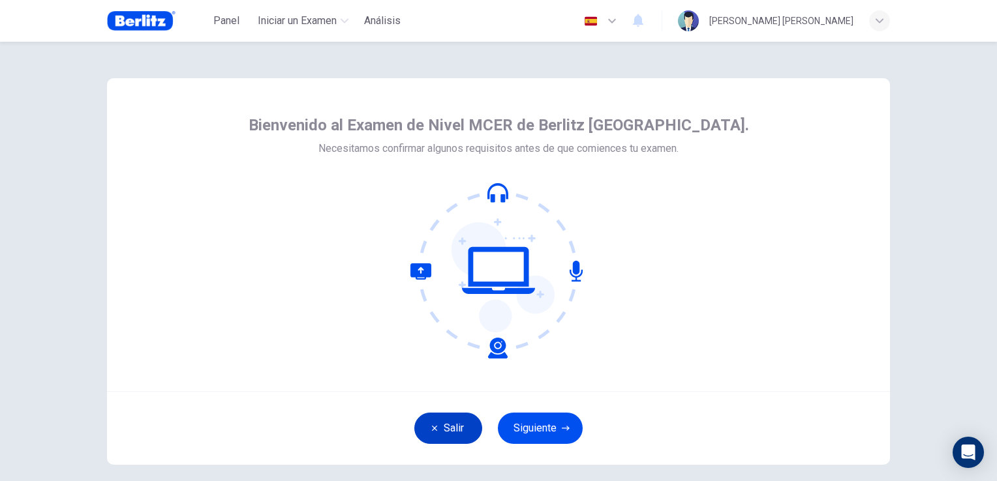
click at [450, 432] on button "Salir" at bounding box center [448, 428] width 68 height 31
